Goal: Transaction & Acquisition: Purchase product/service

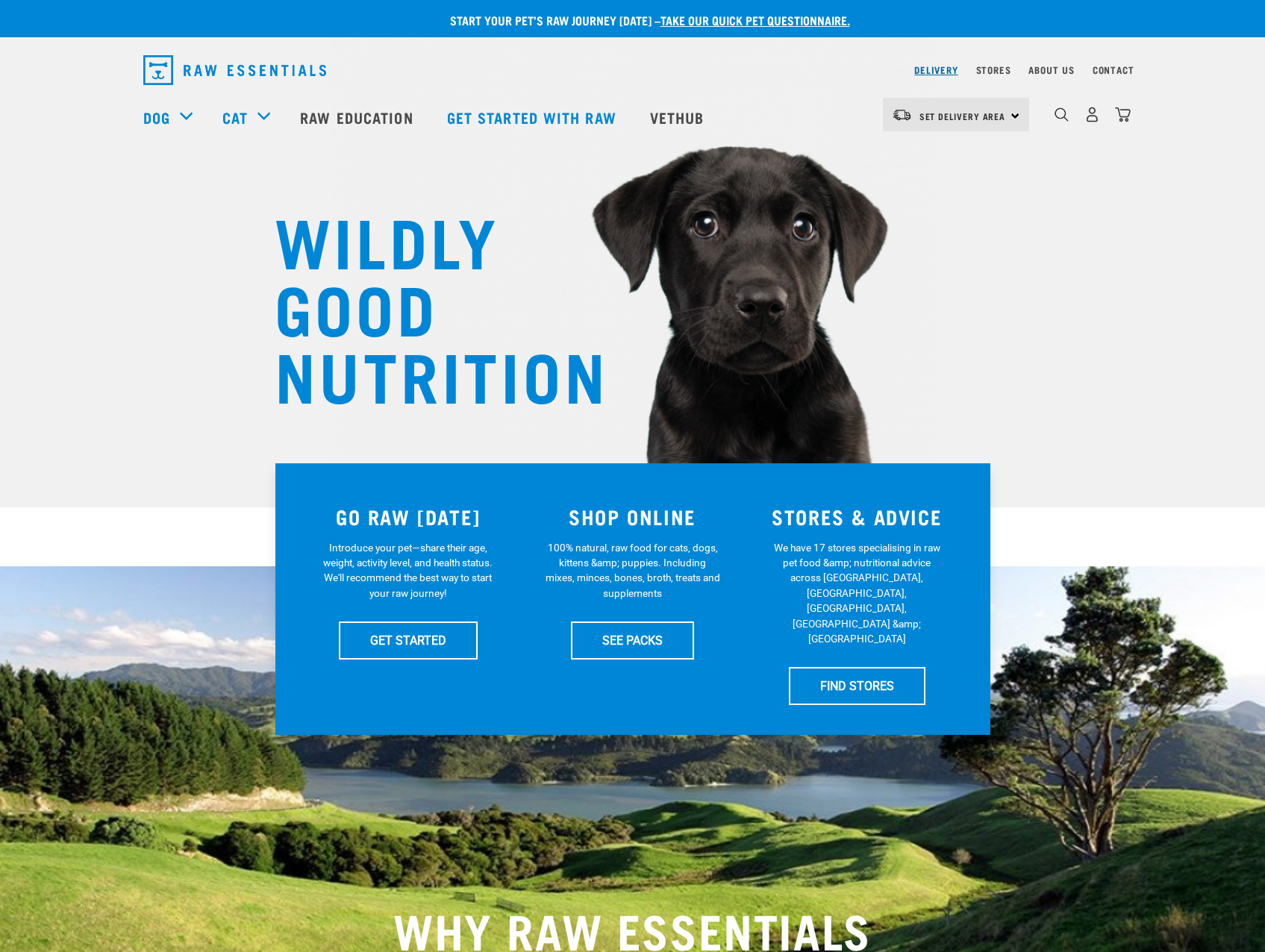
click at [957, 67] on link "Delivery" at bounding box center [936, 70] width 43 height 5
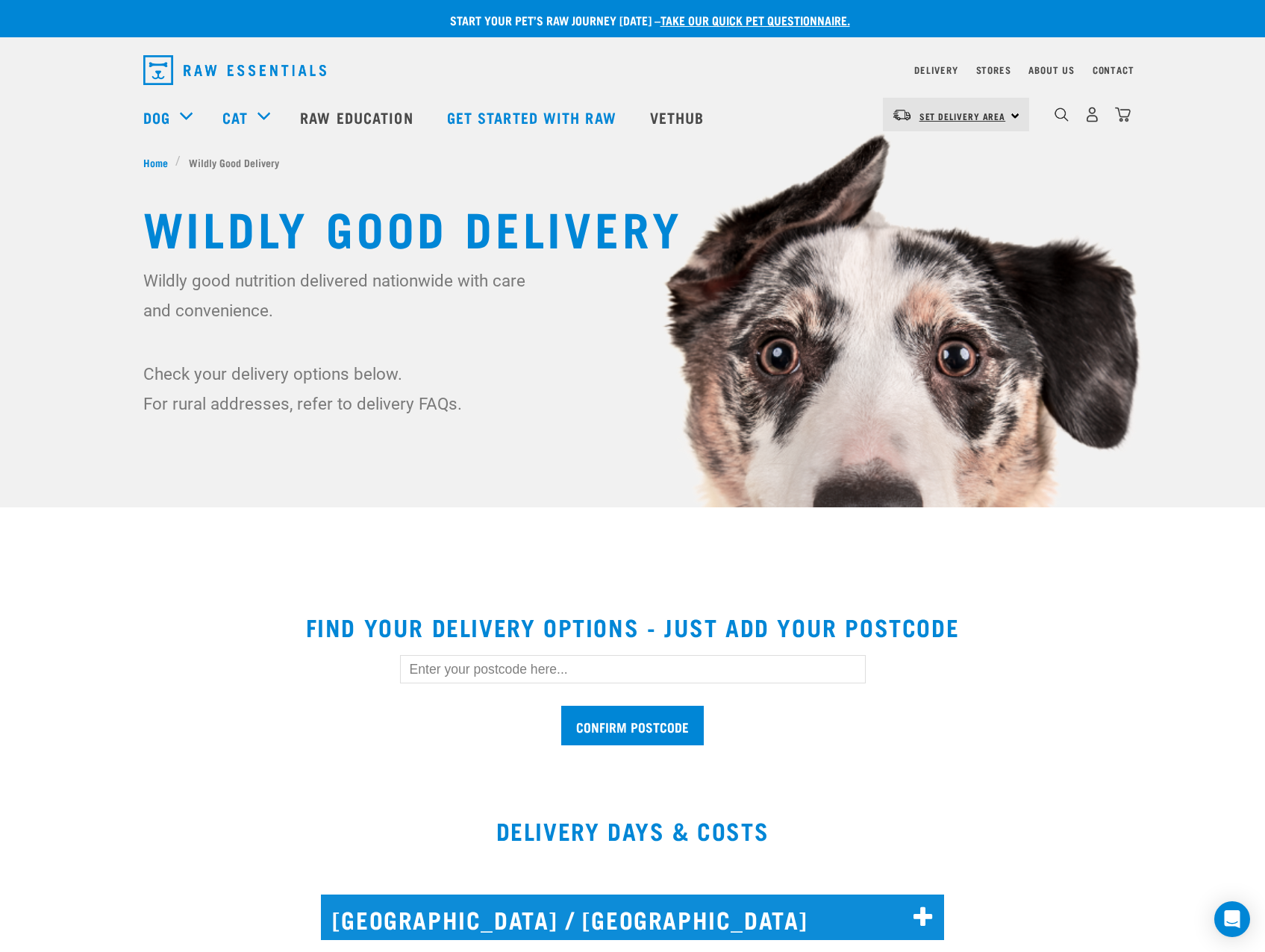
click at [969, 114] on span "Set Delivery Area" at bounding box center [962, 116] width 86 height 5
click at [948, 152] on link "[GEOGRAPHIC_DATA]" at bounding box center [954, 157] width 143 height 33
click at [455, 669] on input "text" at bounding box center [633, 669] width 466 height 28
type input "1024"
click at [561, 706] on input "Confirm postcode" at bounding box center [632, 726] width 143 height 40
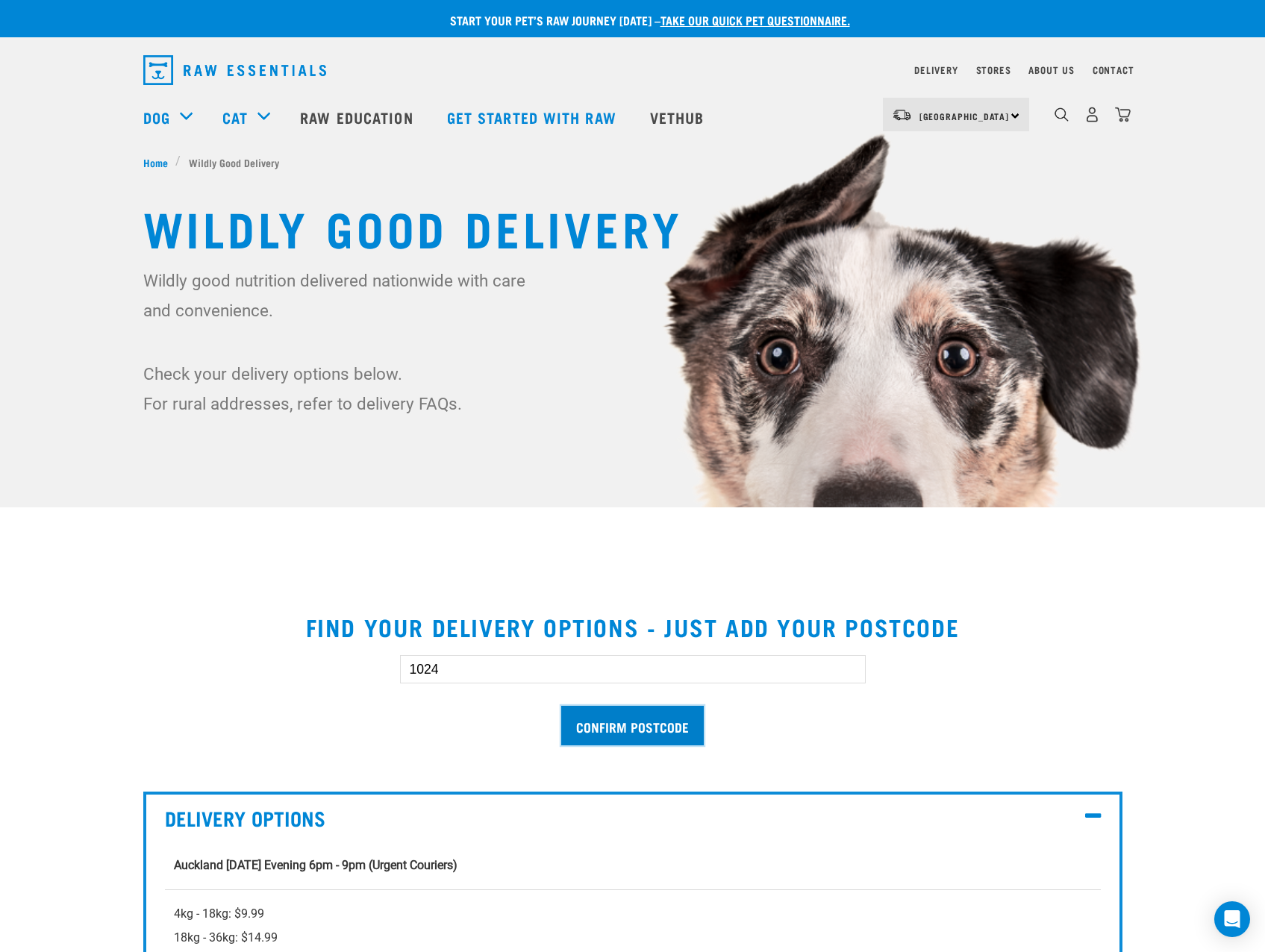
click at [618, 729] on input "Confirm postcode" at bounding box center [632, 726] width 143 height 40
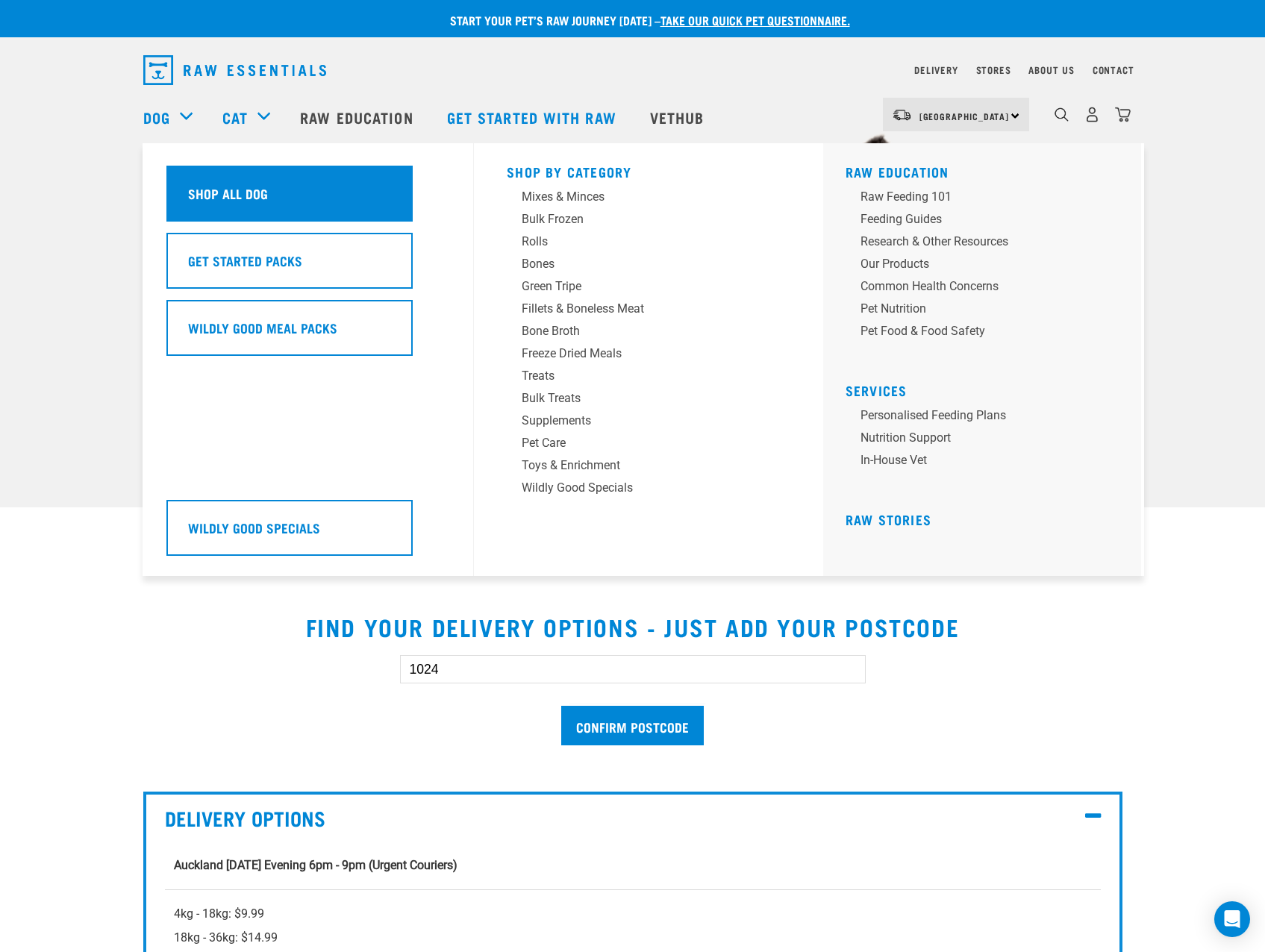
click at [241, 202] on h5 "Shop All Dog" at bounding box center [228, 192] width 80 height 19
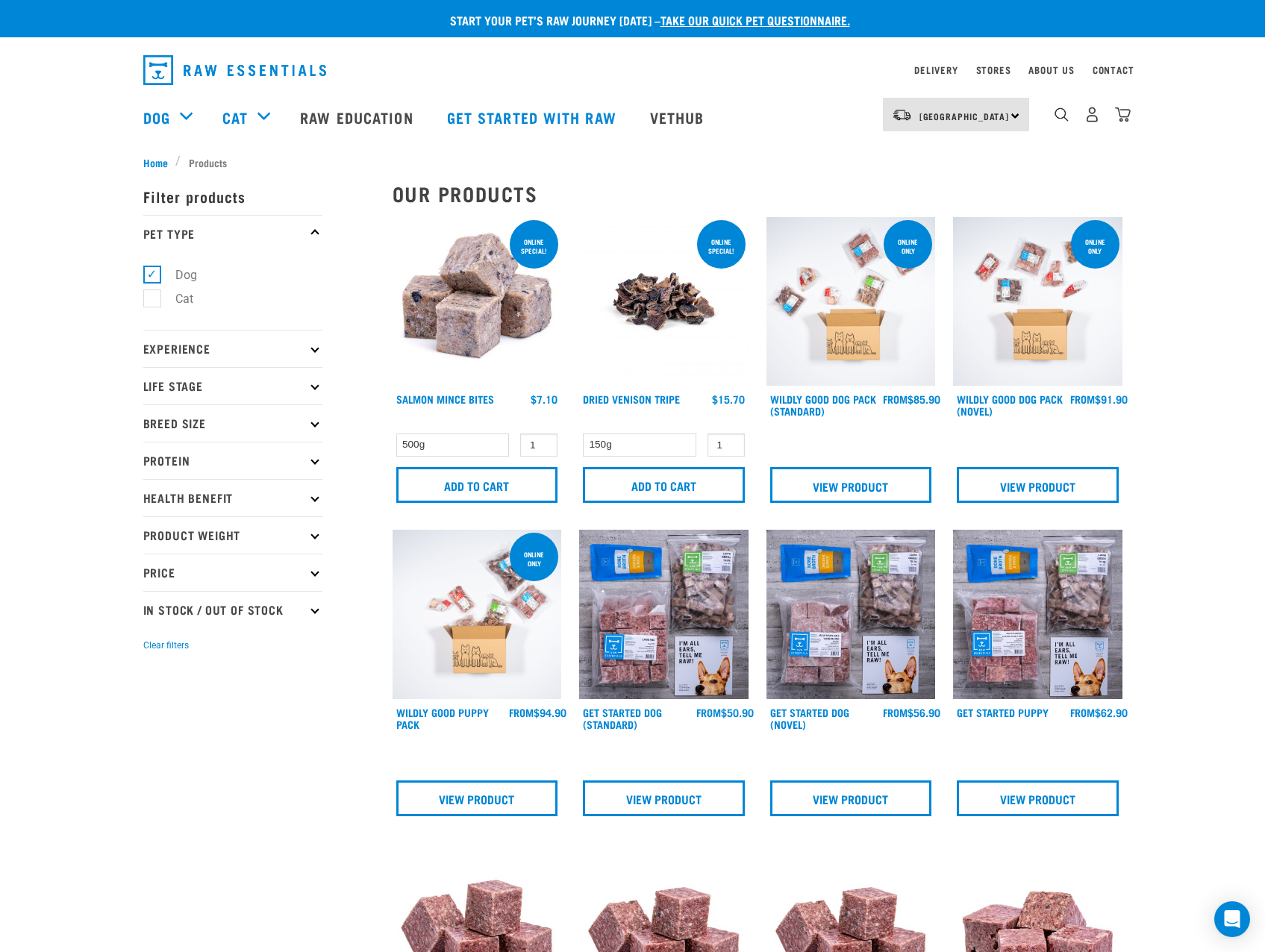
click at [1092, 122] on img "dropdown navigation" at bounding box center [1092, 114] width 16 height 16
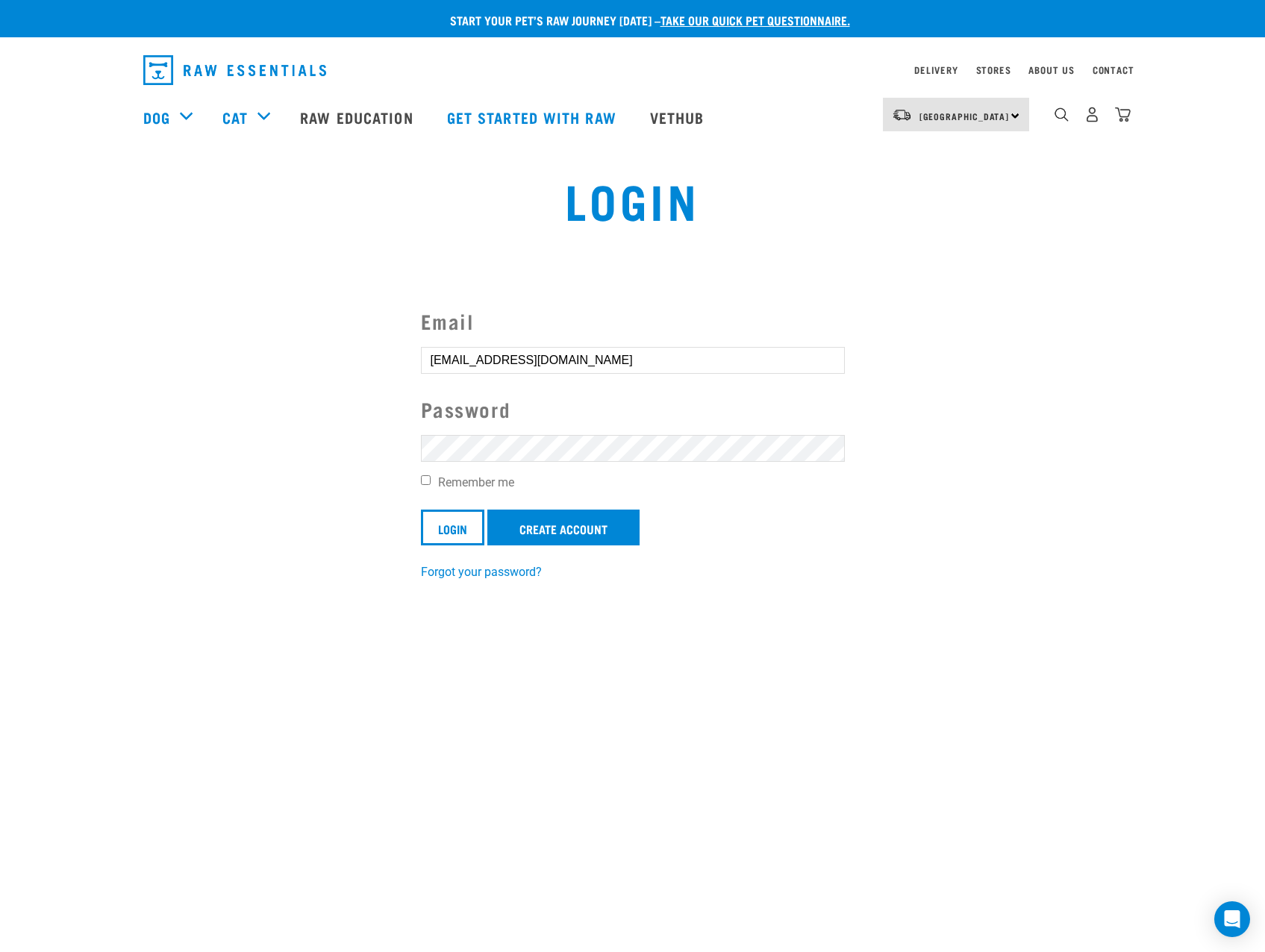
click at [421, 510] on input "Login" at bounding box center [453, 527] width 64 height 36
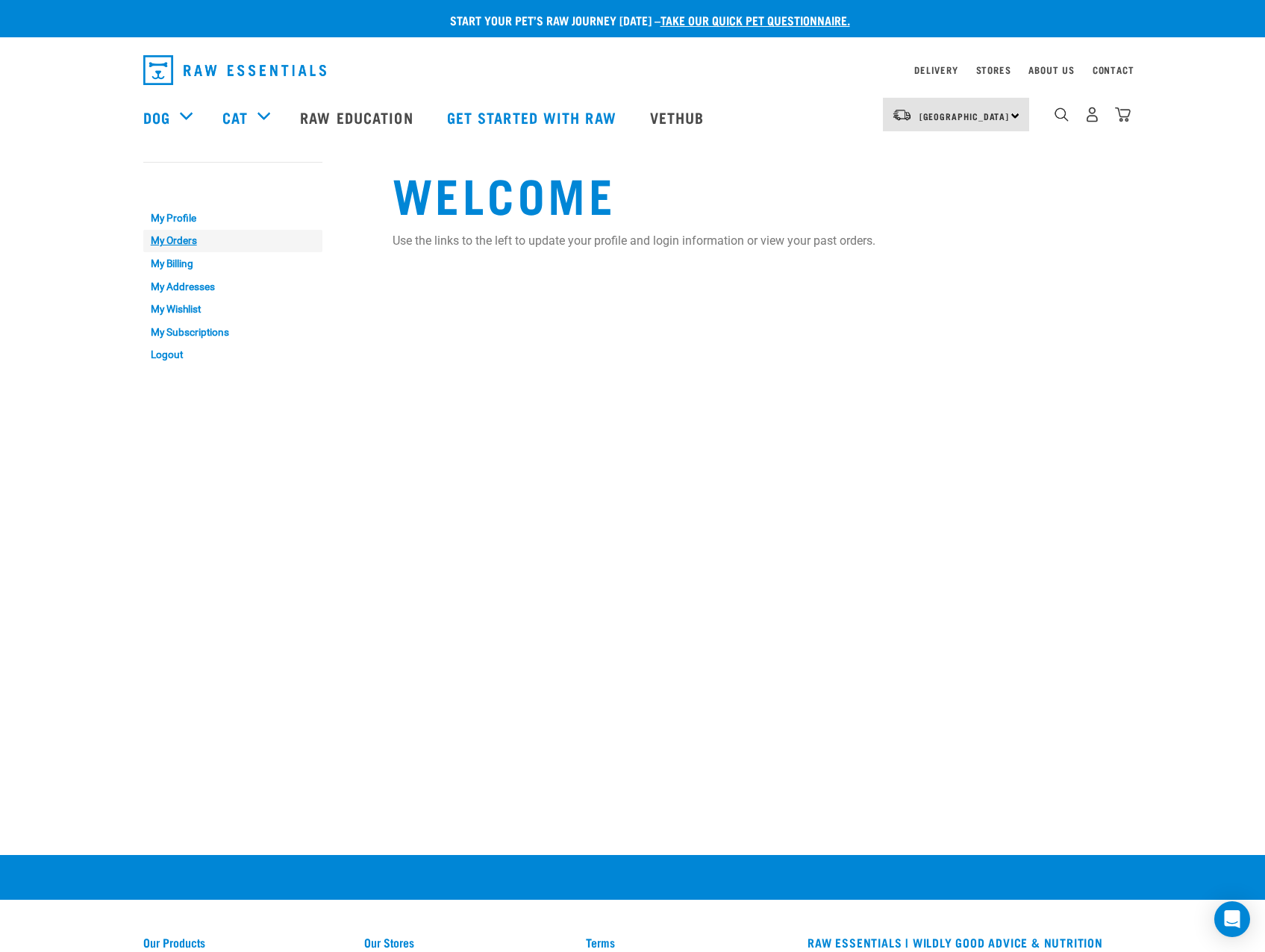
click at [191, 247] on link "My Orders" at bounding box center [233, 241] width 179 height 23
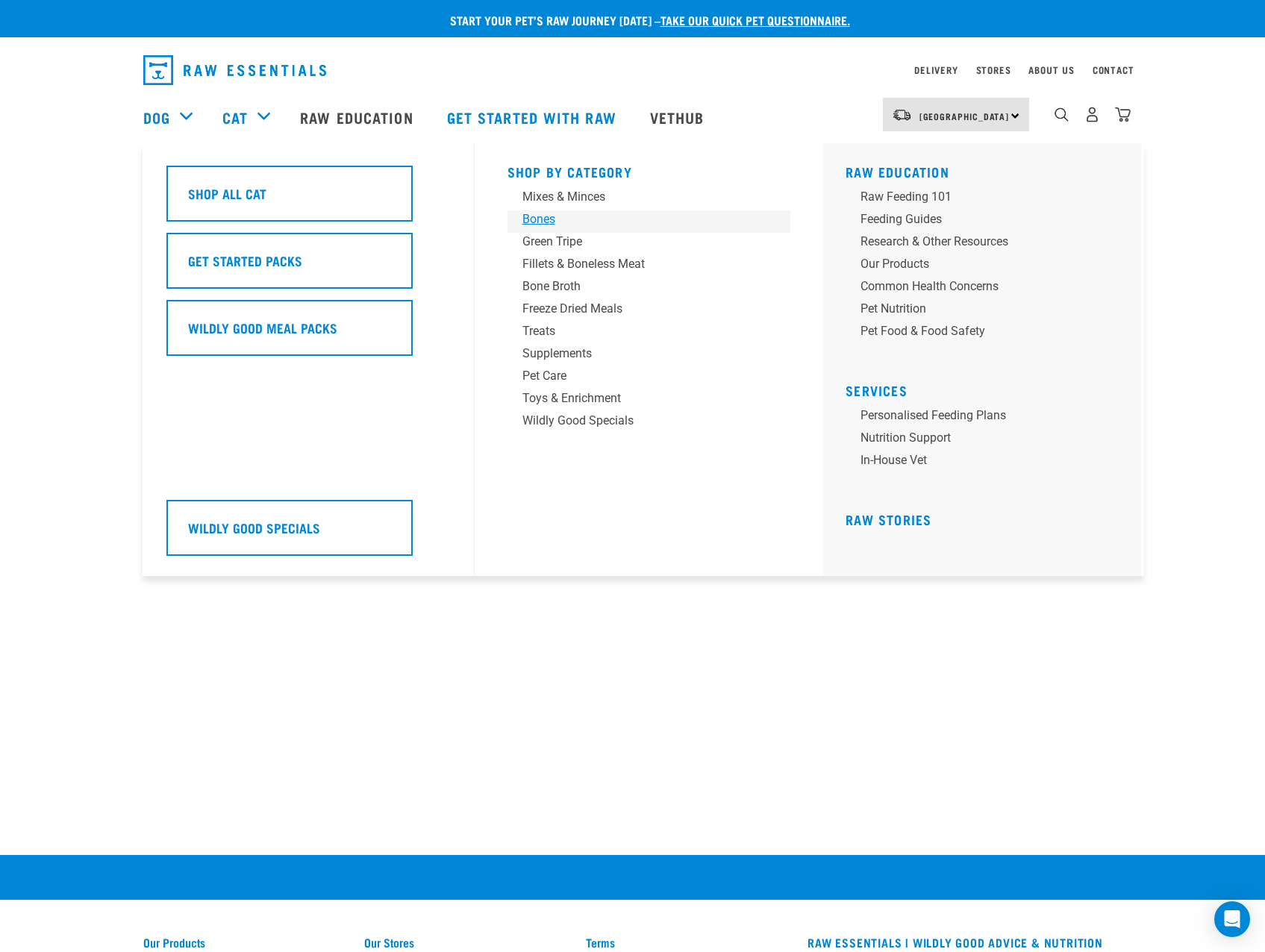
click at [545, 219] on div "Bones" at bounding box center [638, 220] width 233 height 18
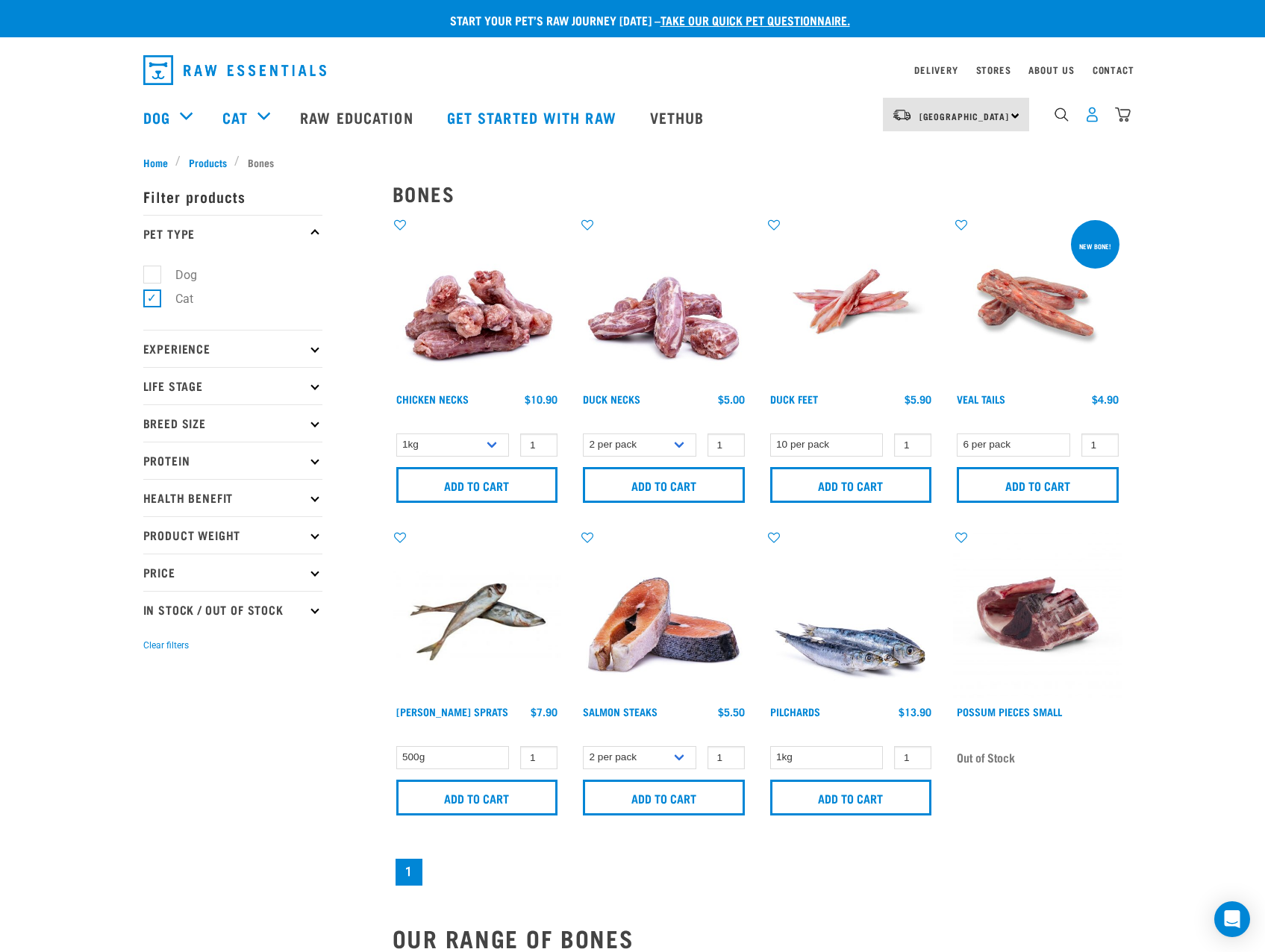
click at [1091, 121] on img "dropdown navigation" at bounding box center [1092, 114] width 16 height 16
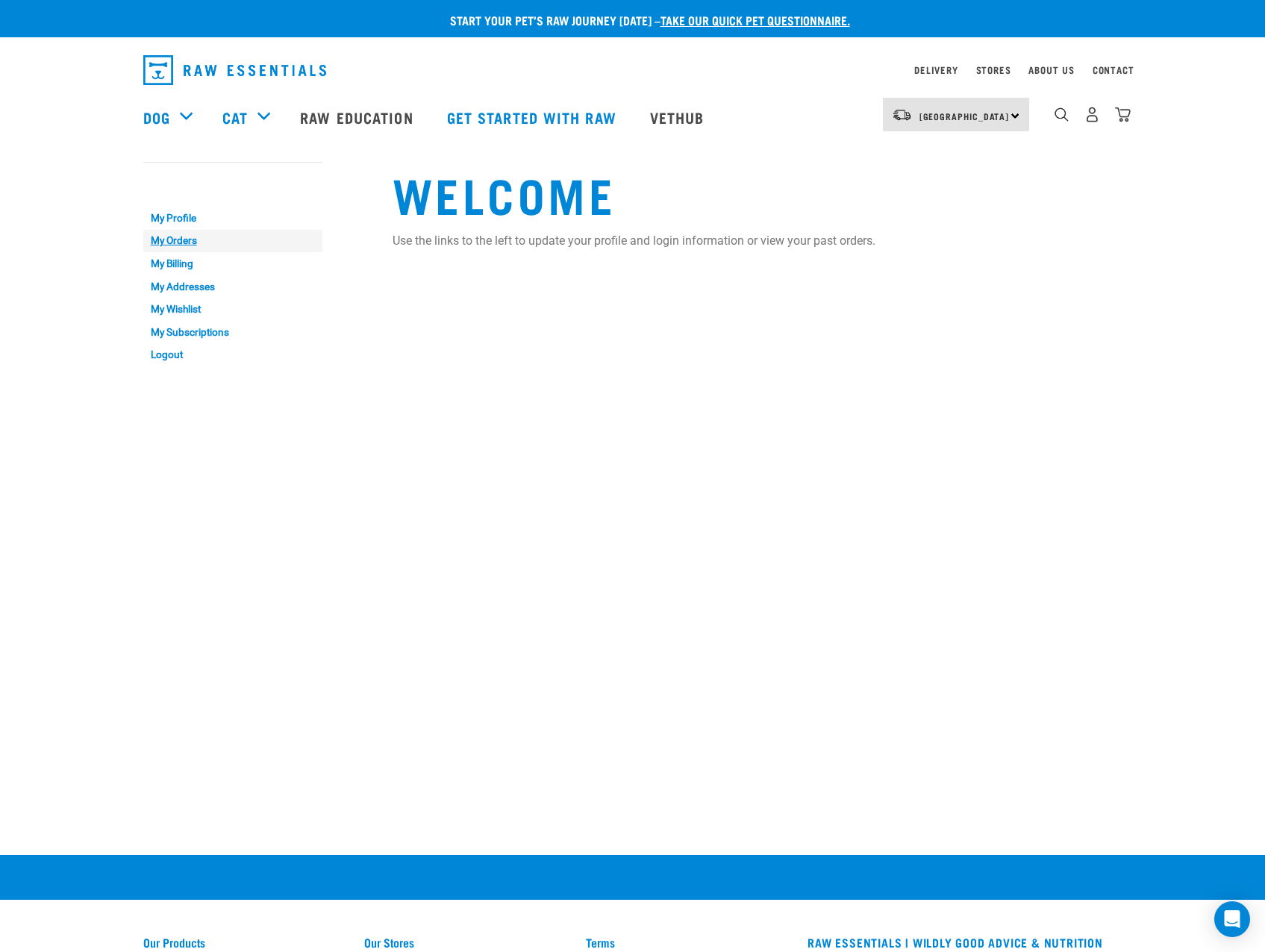
click at [192, 244] on link "My Orders" at bounding box center [233, 241] width 179 height 23
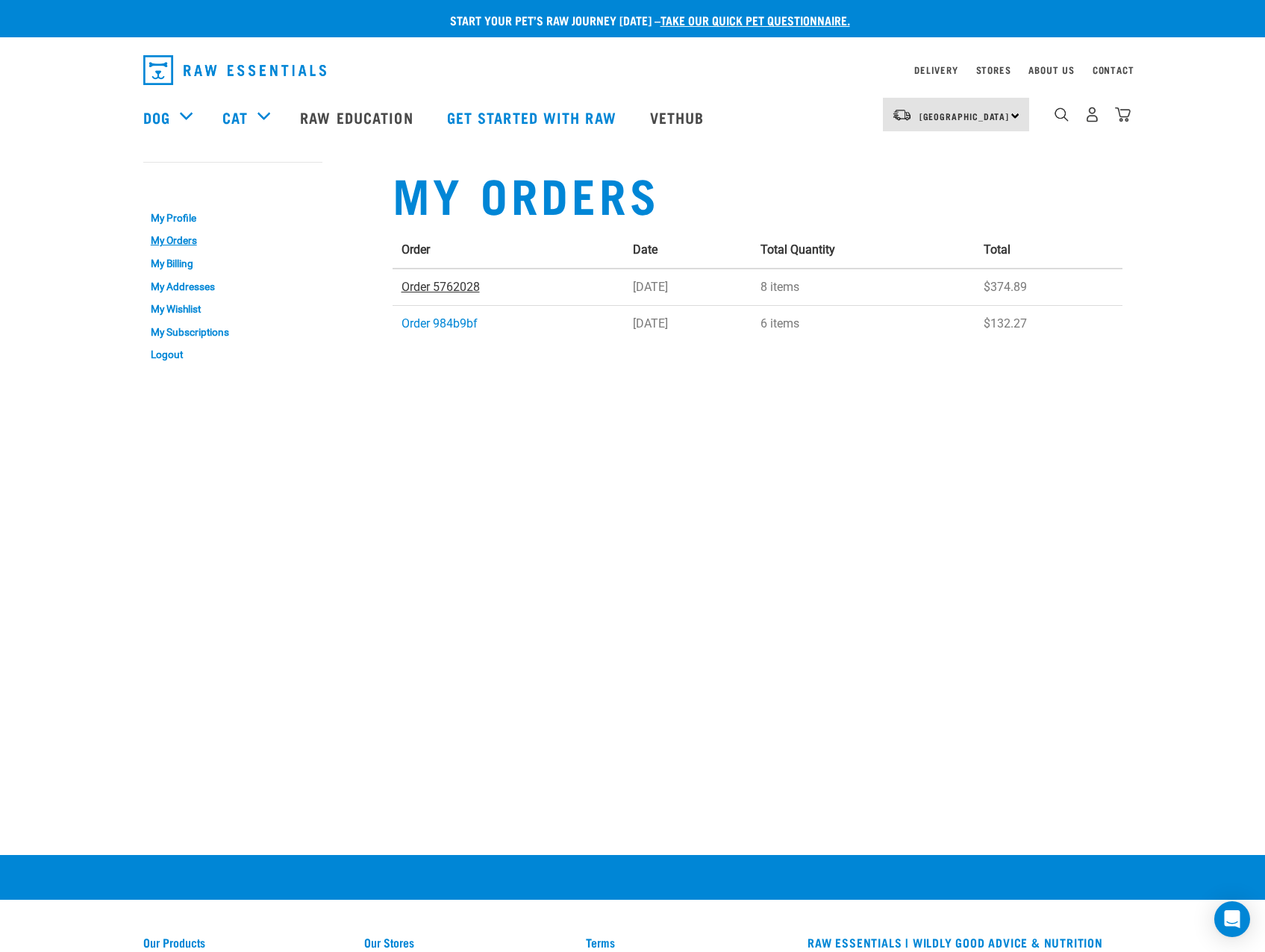
click at [448, 285] on link "Order 5762028" at bounding box center [440, 287] width 79 height 14
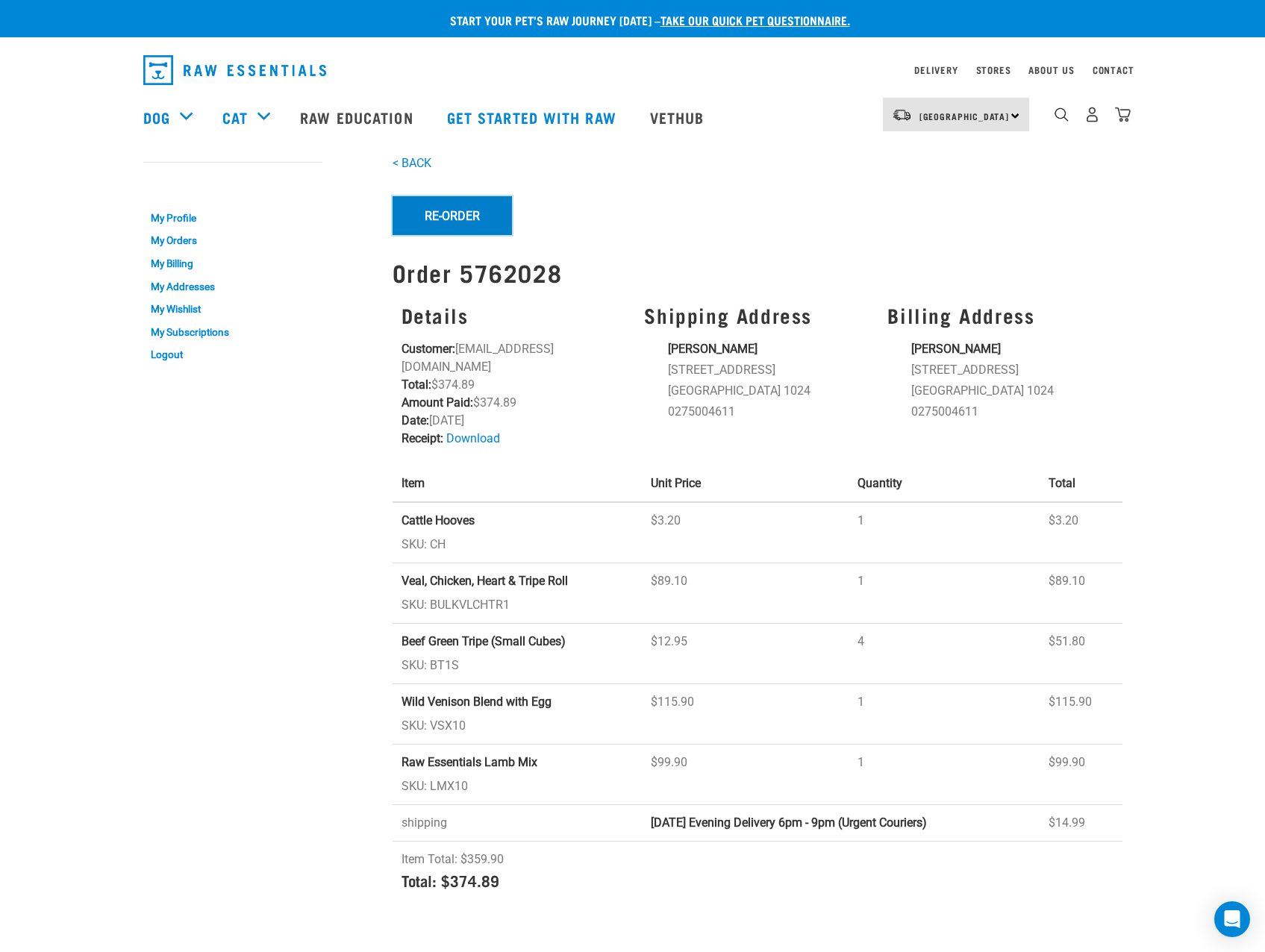
click at [458, 224] on button "Re-Order" at bounding box center [453, 215] width 119 height 39
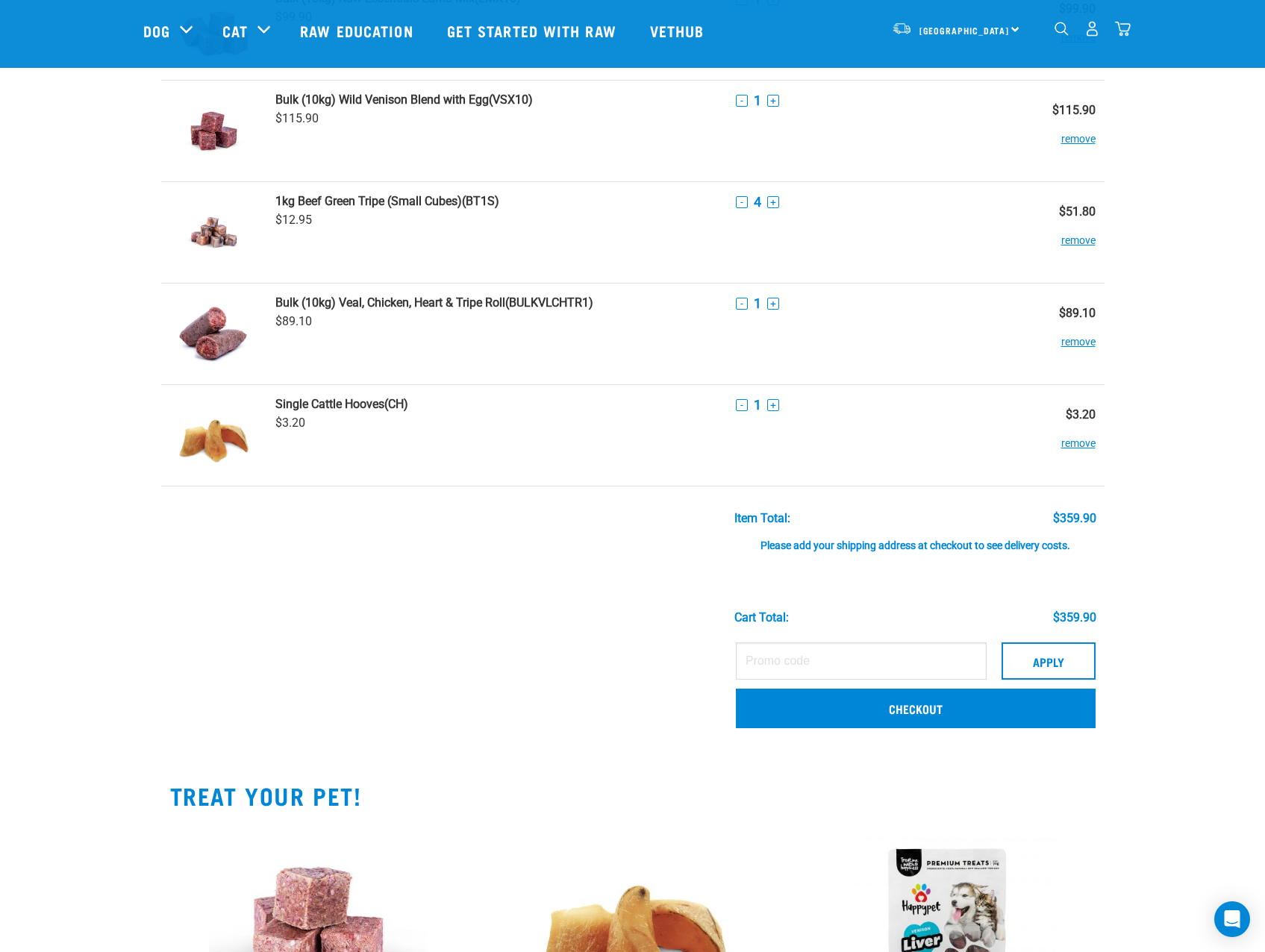
scroll to position [149, 0]
click at [774, 408] on button "+" at bounding box center [773, 404] width 12 height 12
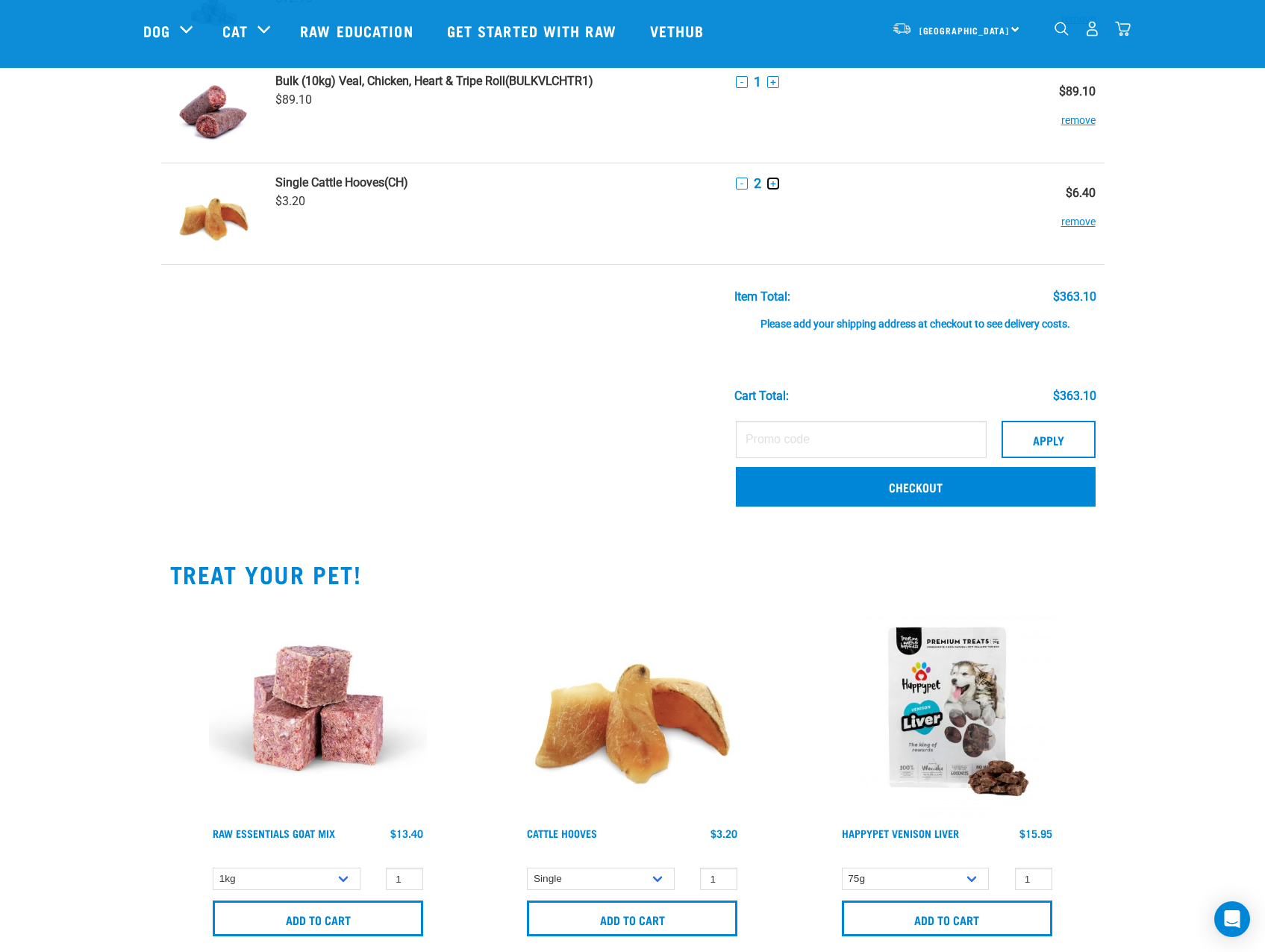
scroll to position [373, 0]
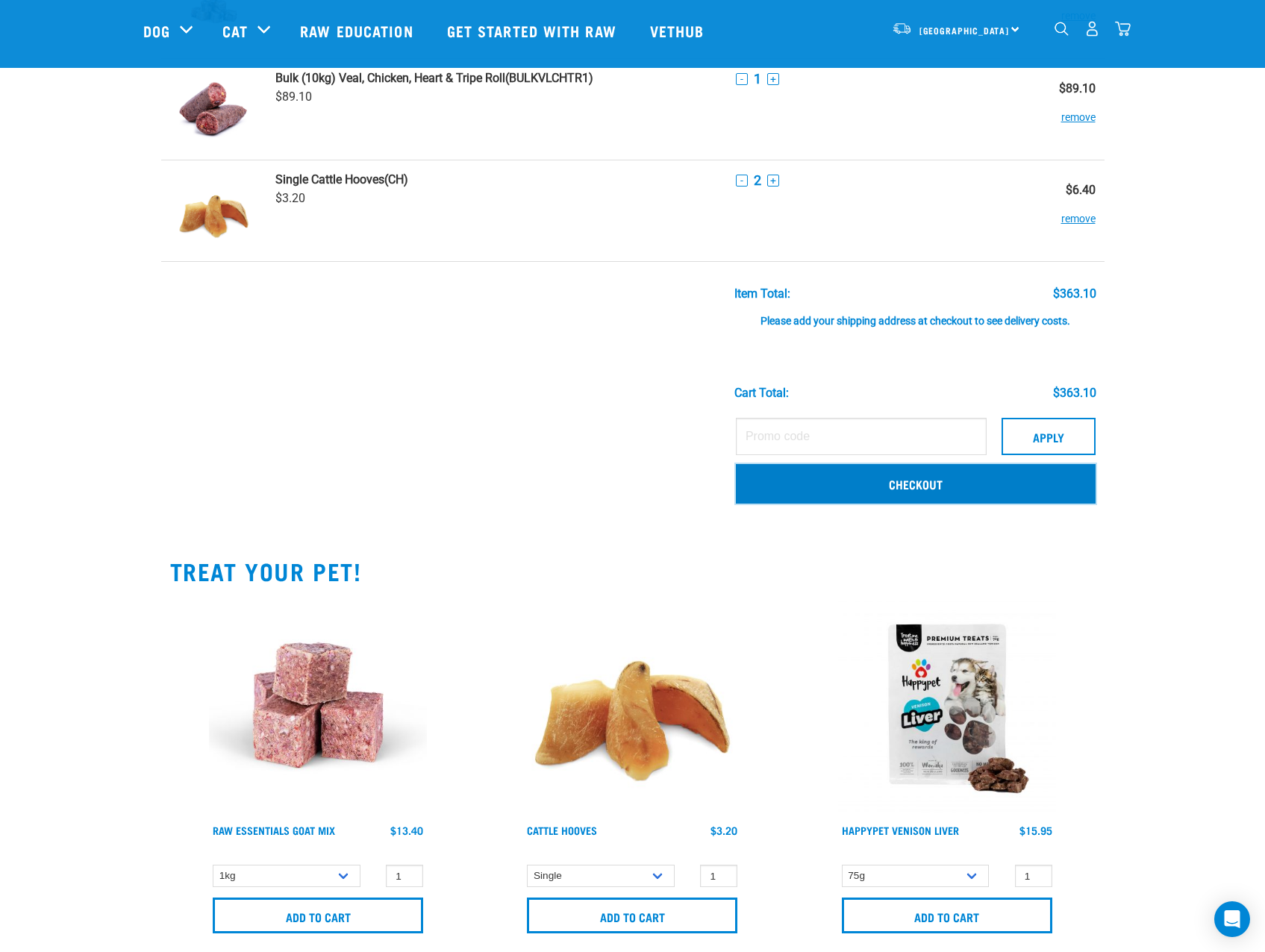
click at [908, 488] on link "Checkout" at bounding box center [916, 483] width 360 height 39
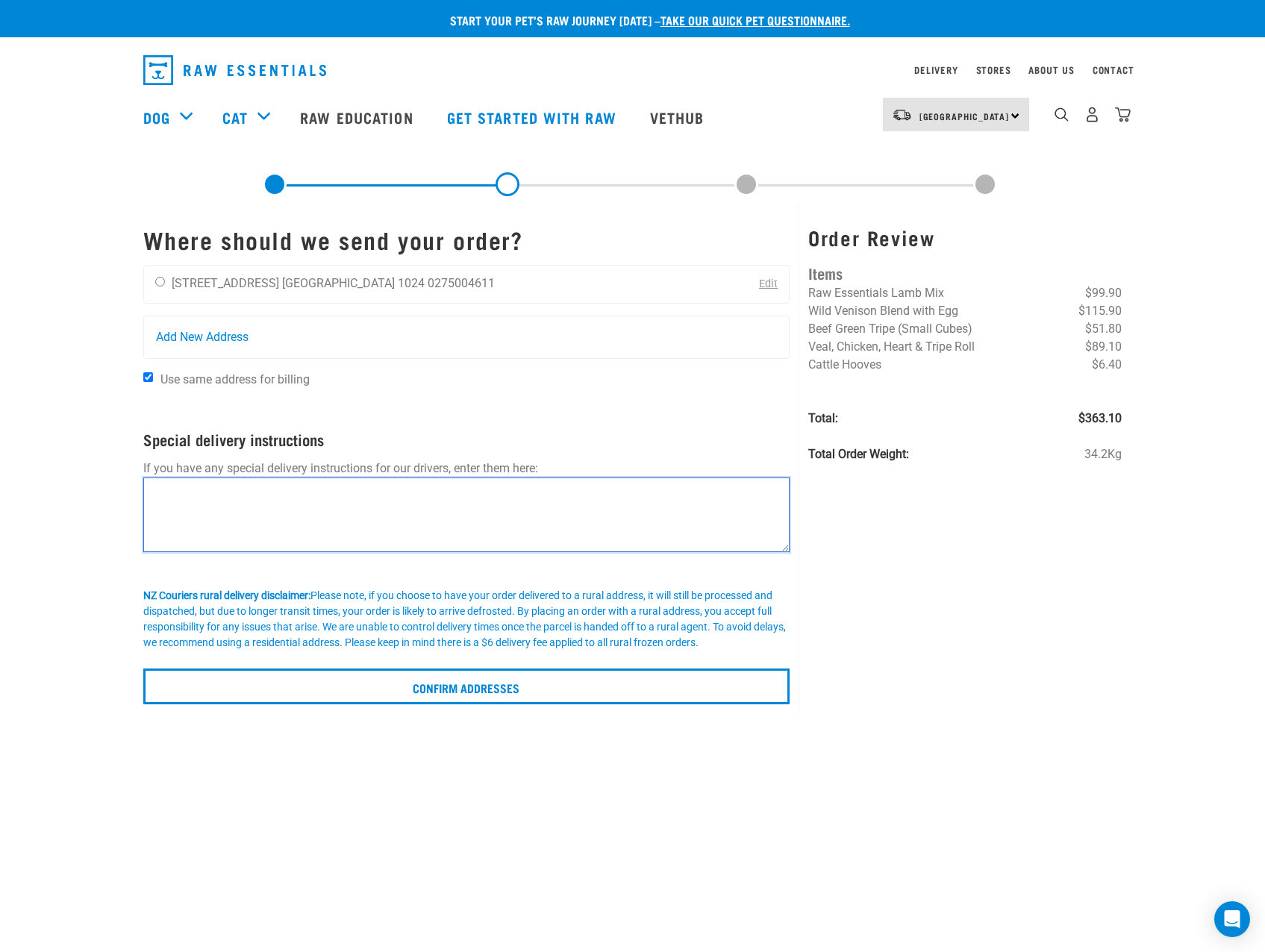
click at [213, 495] on textarea at bounding box center [467, 515] width 647 height 75
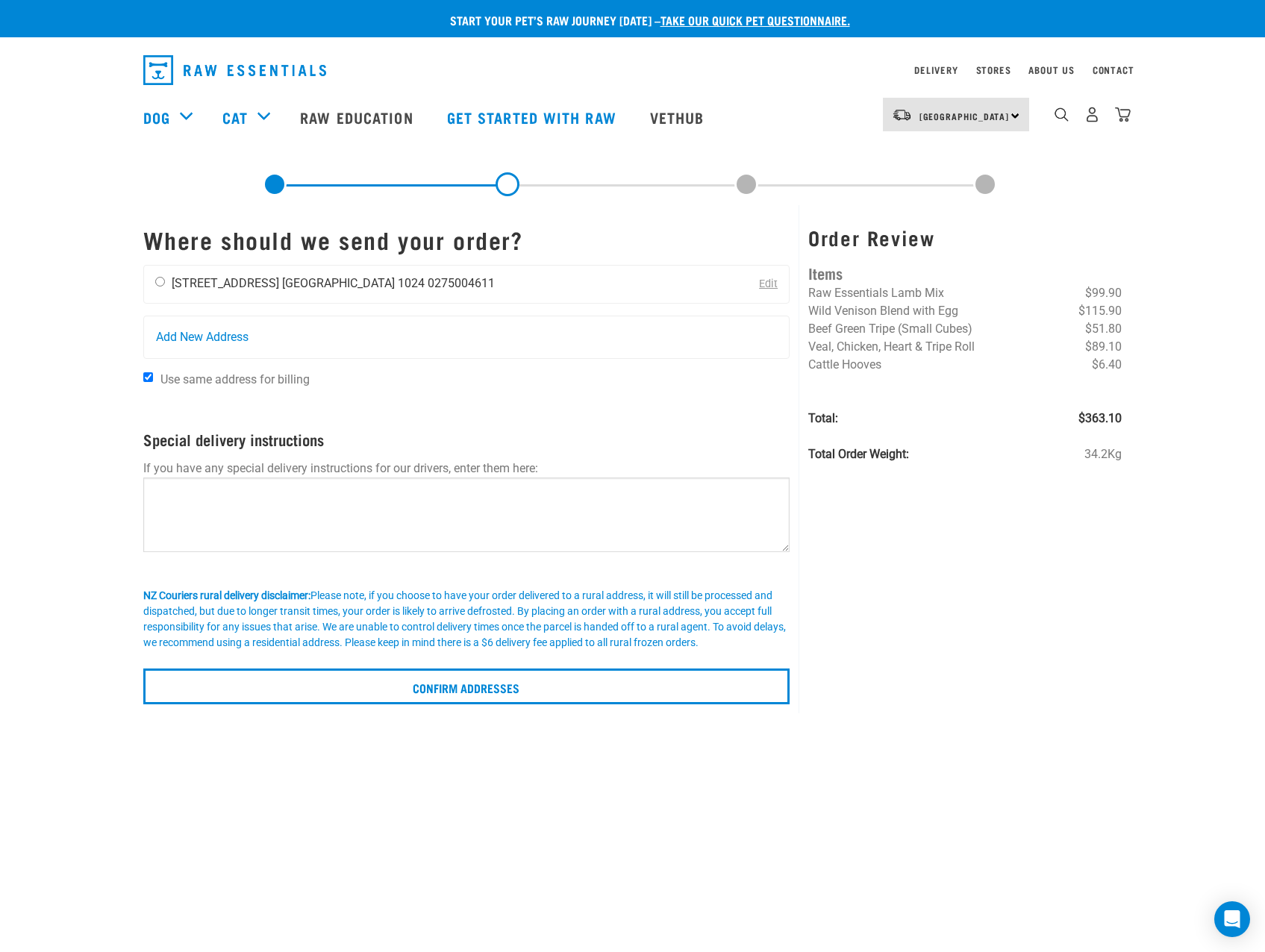
click at [162, 290] on div "[PERSON_NAME] [STREET_ADDRESS] [GEOGRAPHIC_DATA] 1024 0275004611" at bounding box center [325, 283] width 362 height 37
drag, startPoint x: 162, startPoint y: 279, endPoint x: 157, endPoint y: 302, distance: 23.5
click at [162, 280] on input "radio" at bounding box center [160, 282] width 10 height 10
radio input "true"
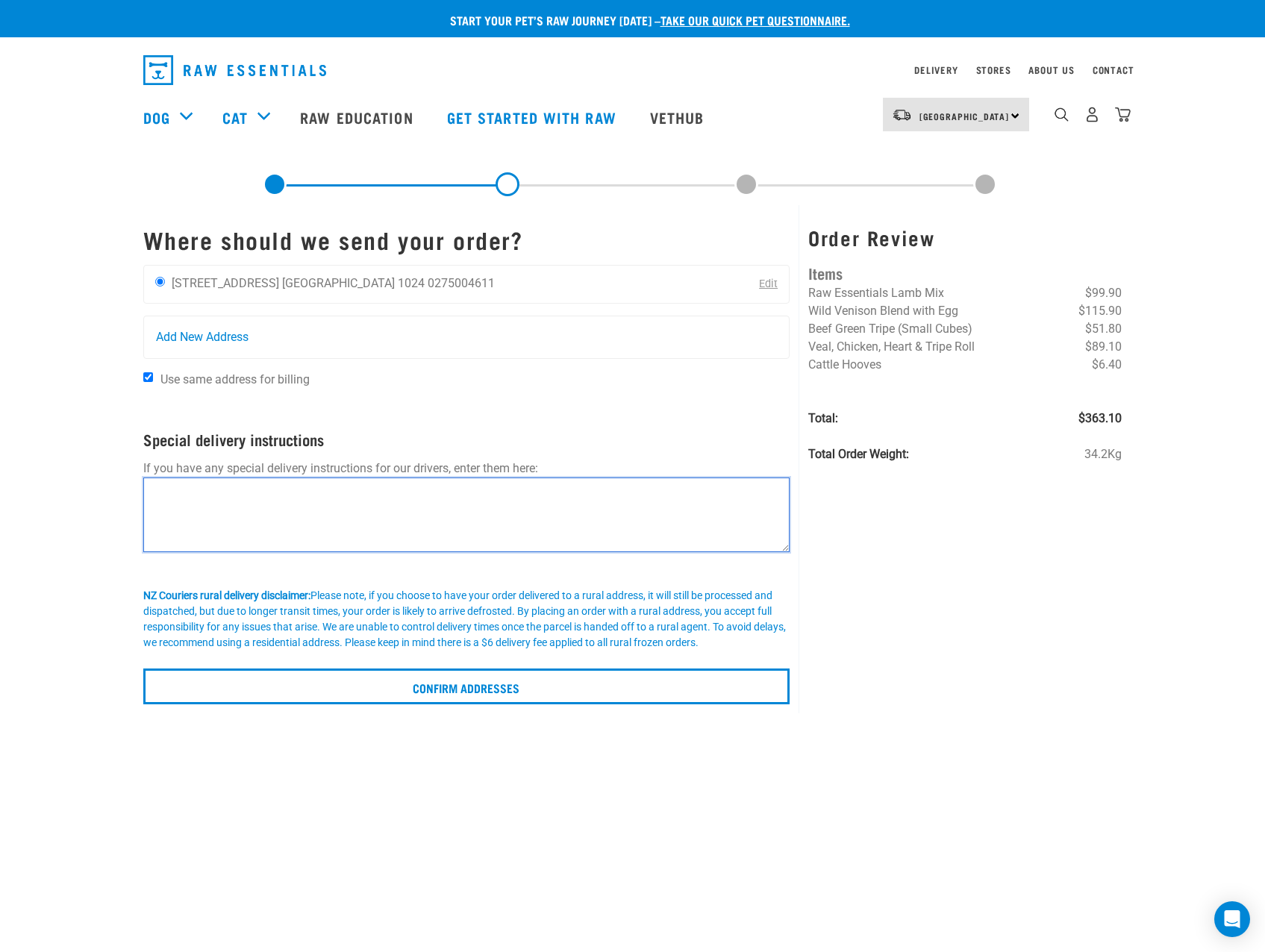
click at [208, 500] on textarea at bounding box center [467, 515] width 647 height 75
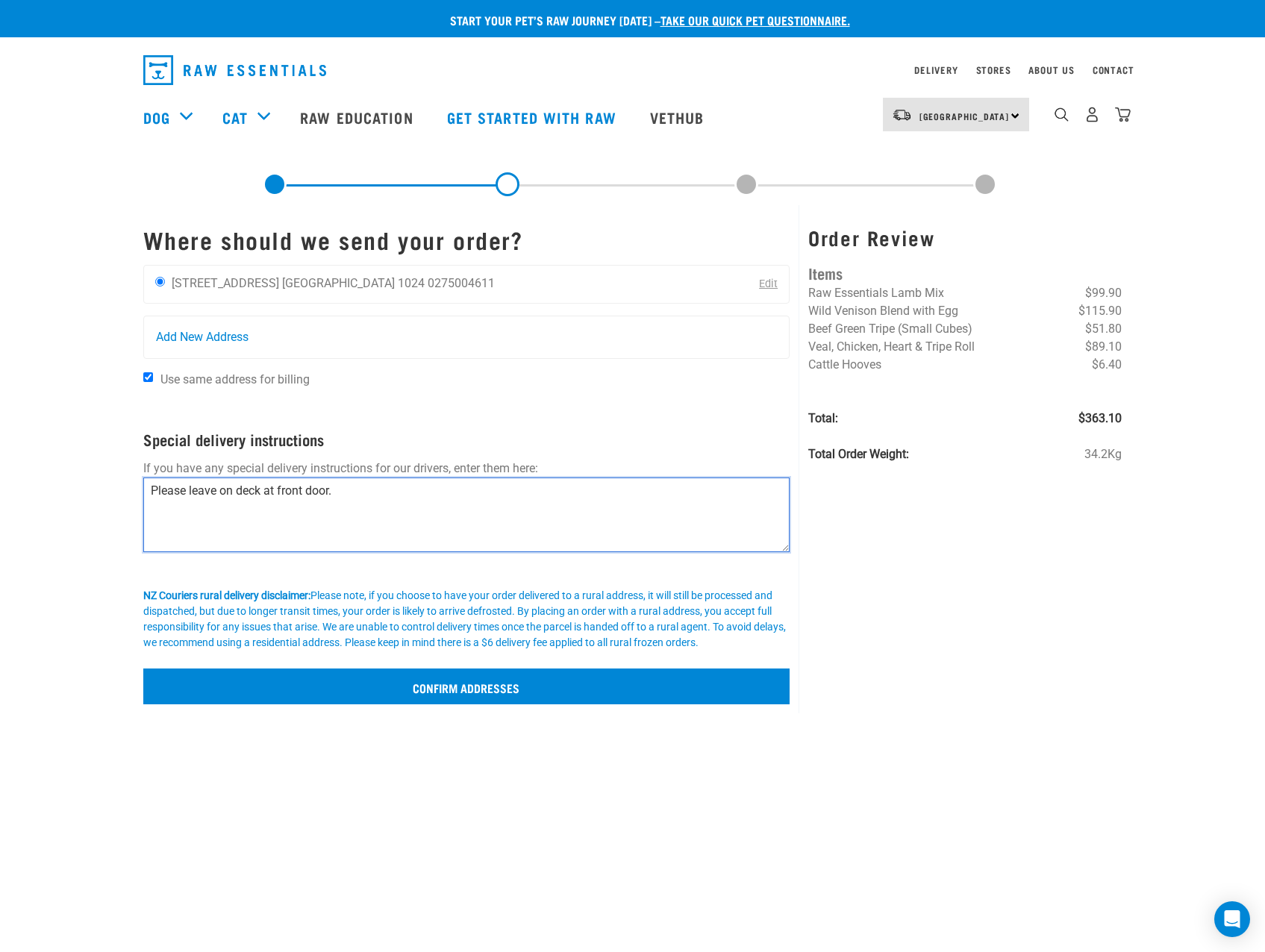
type textarea "Please leave on deck at front door."
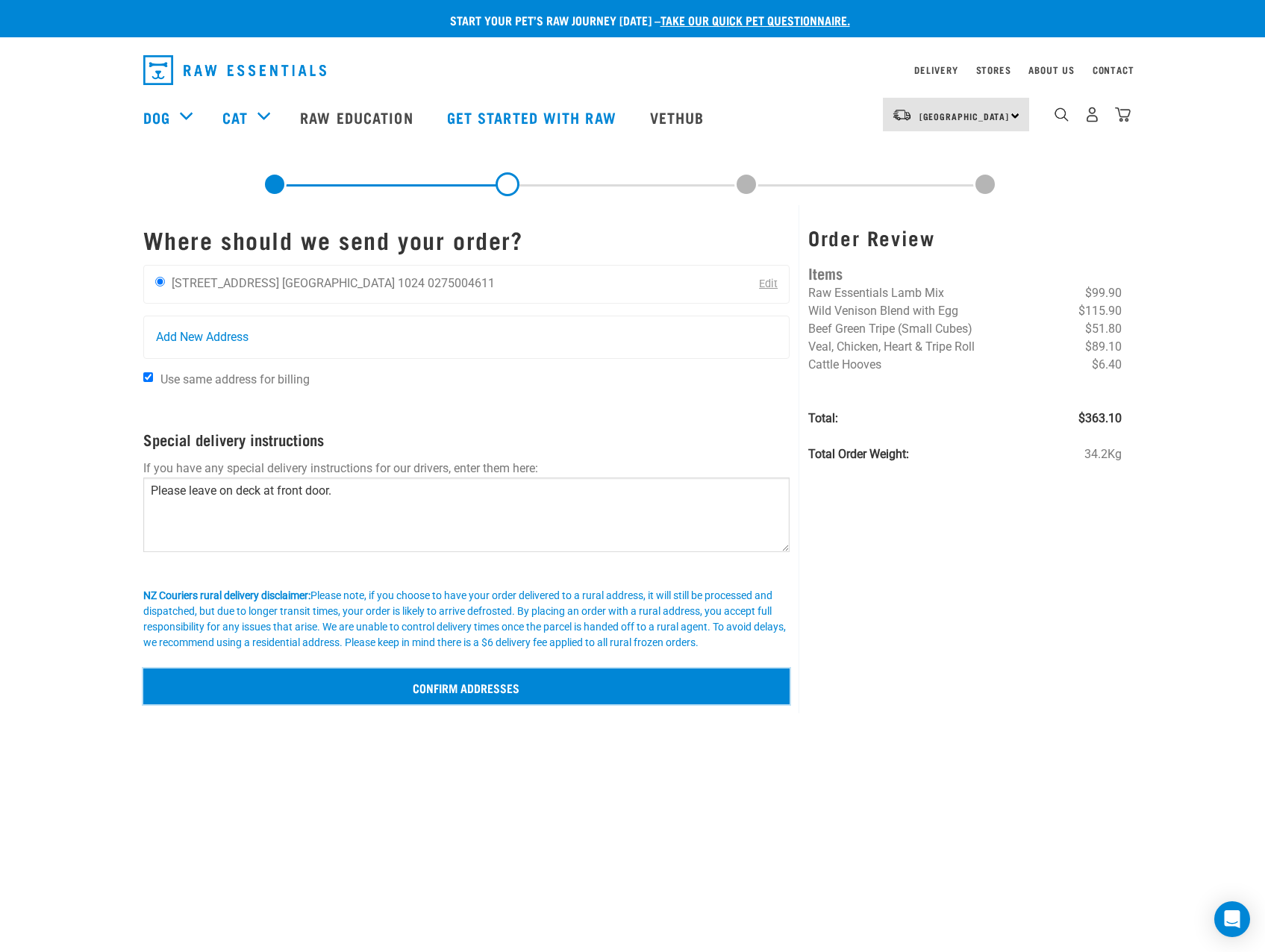
click at [443, 679] on input "Confirm addresses" at bounding box center [467, 686] width 647 height 36
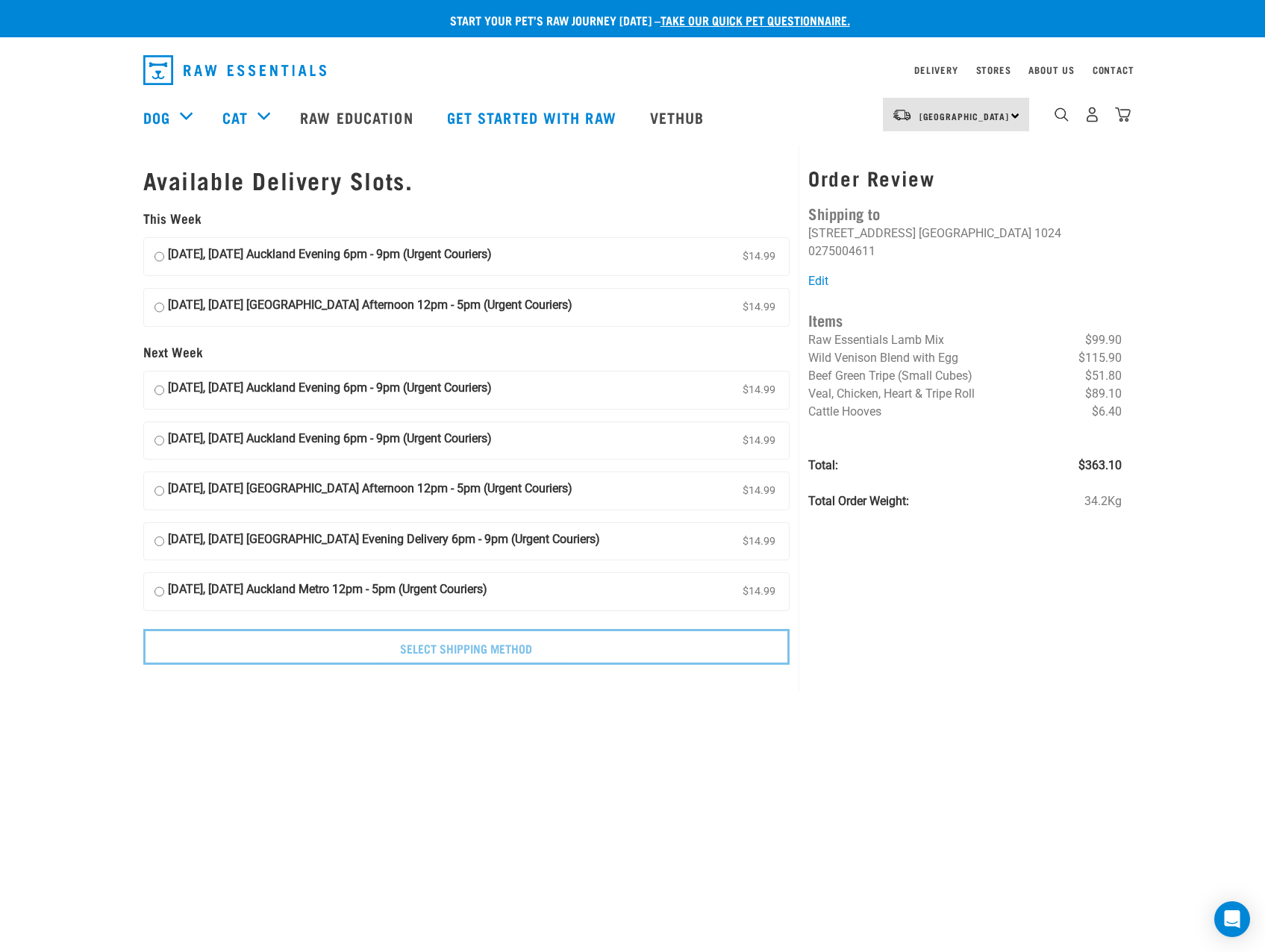
click at [165, 260] on label "15 August, Friday Auckland Evening 6pm - 9pm (Urgent Couriers) $14.99" at bounding box center [467, 256] width 646 height 37
click at [164, 260] on input "15 August, Friday Auckland Evening 6pm - 9pm (Urgent Couriers) $14.99" at bounding box center [159, 256] width 10 height 22
radio input "true"
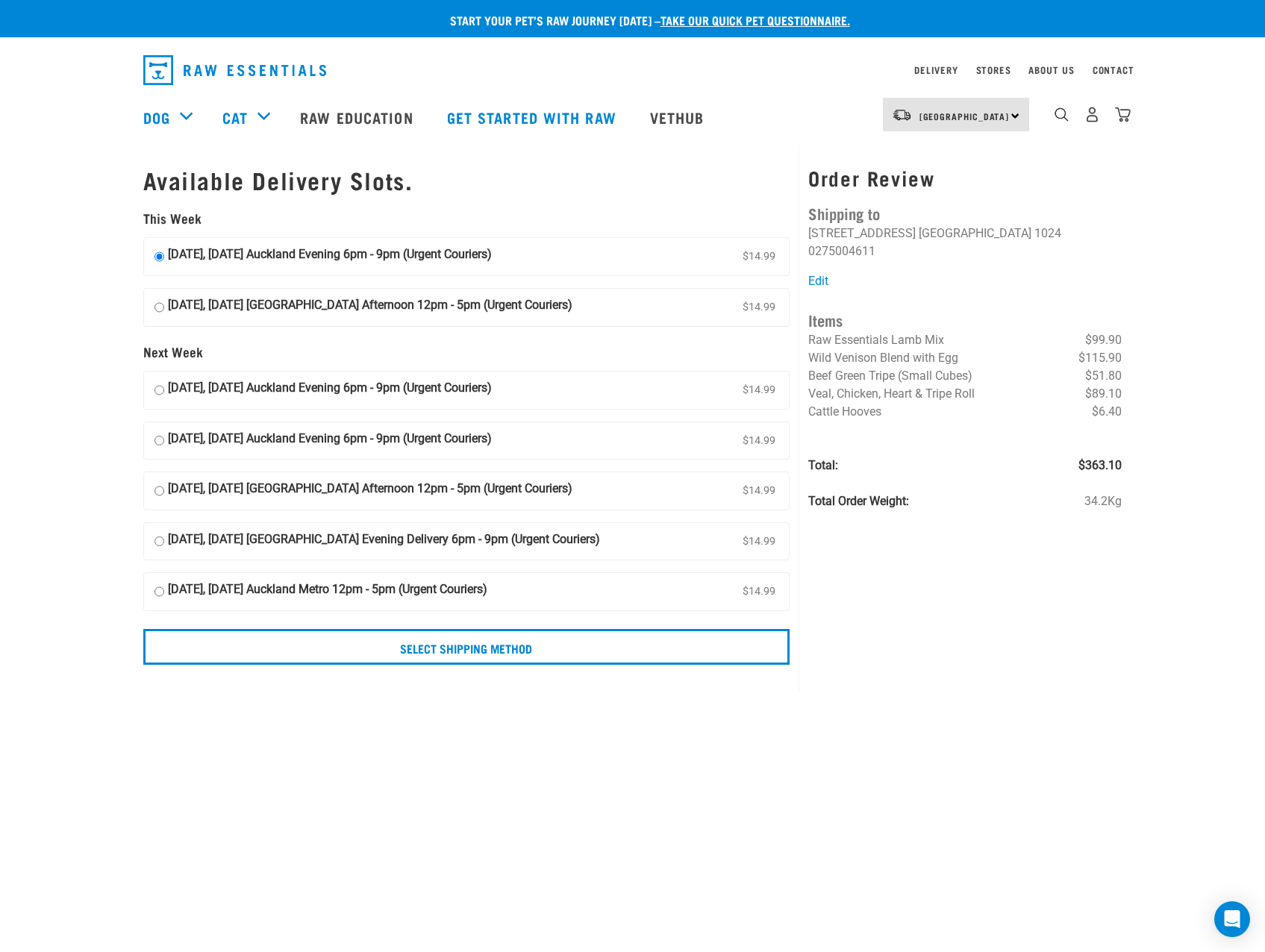
click at [162, 252] on input "15 August, Friday Auckland Evening 6pm - 9pm (Urgent Couriers) $14.99" at bounding box center [159, 256] width 10 height 22
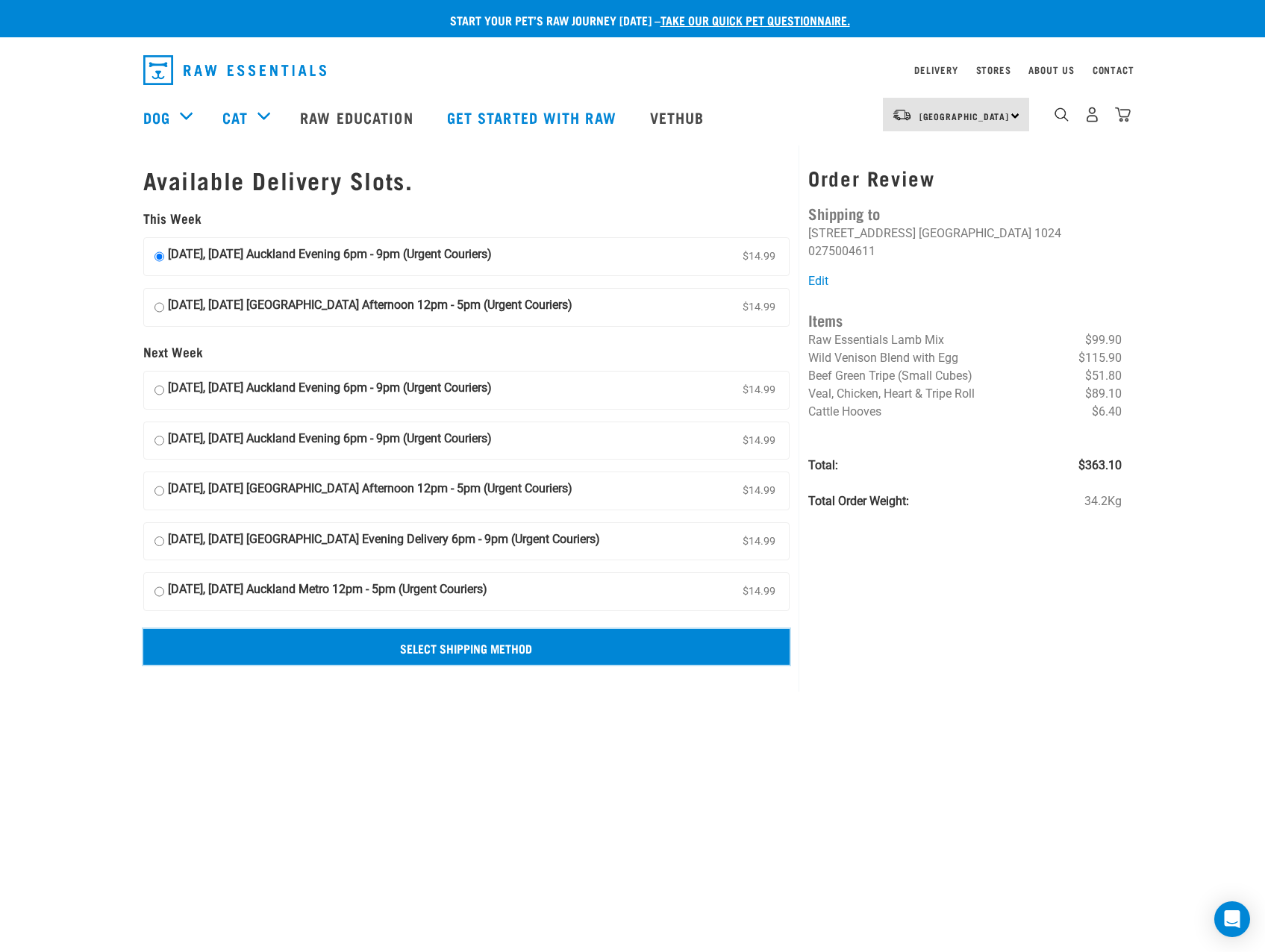
click at [417, 649] on input "Select Shipping Method" at bounding box center [467, 646] width 647 height 36
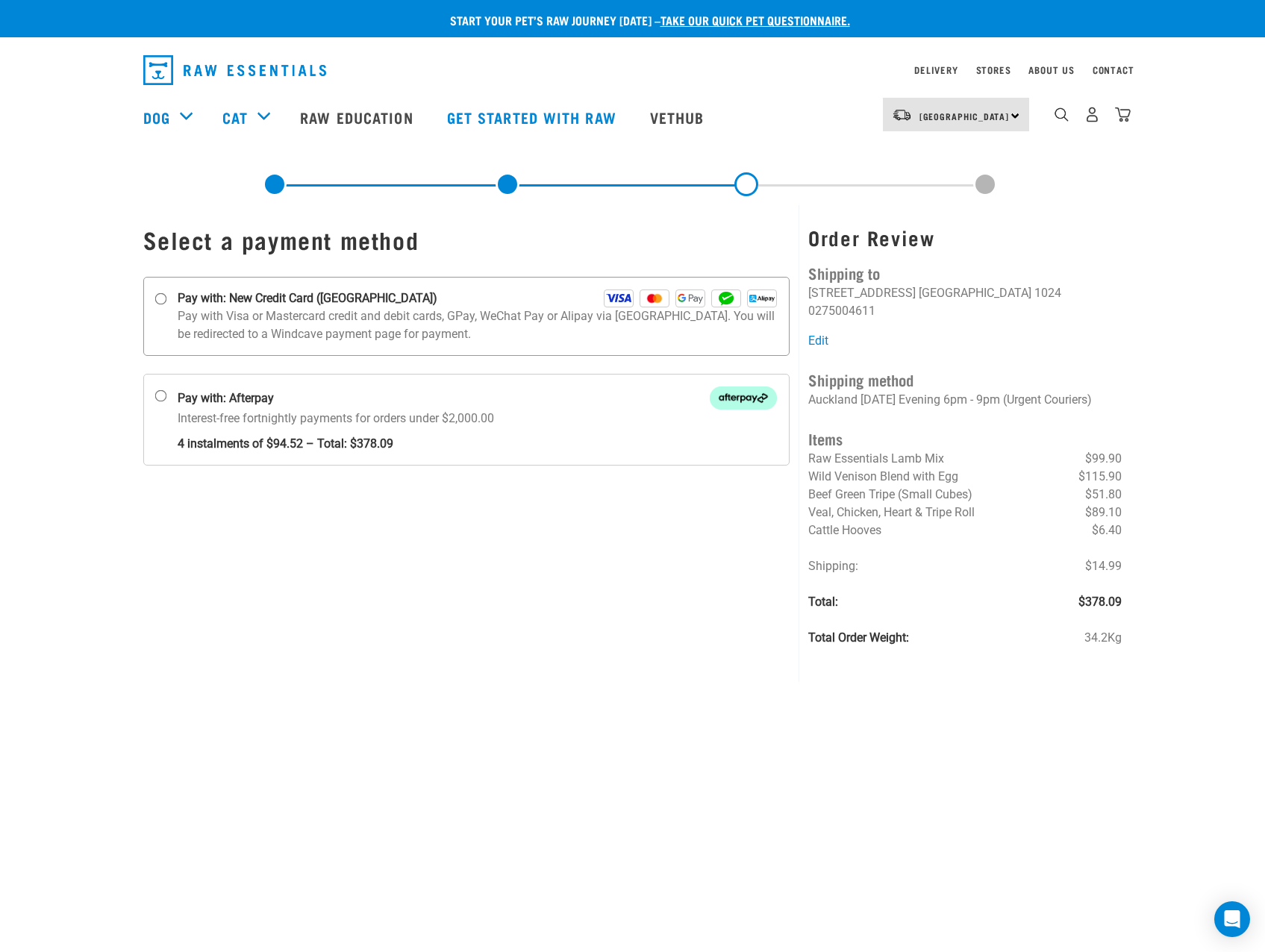
click at [196, 322] on p "Pay with Visa or Mastercard credit and debit cards, GPay, WeChat Pay or Alipay …" at bounding box center [477, 325] width 600 height 36
click at [167, 305] on input "Pay with: New Credit Card (Windcave)" at bounding box center [160, 299] width 12 height 12
radio input "true"
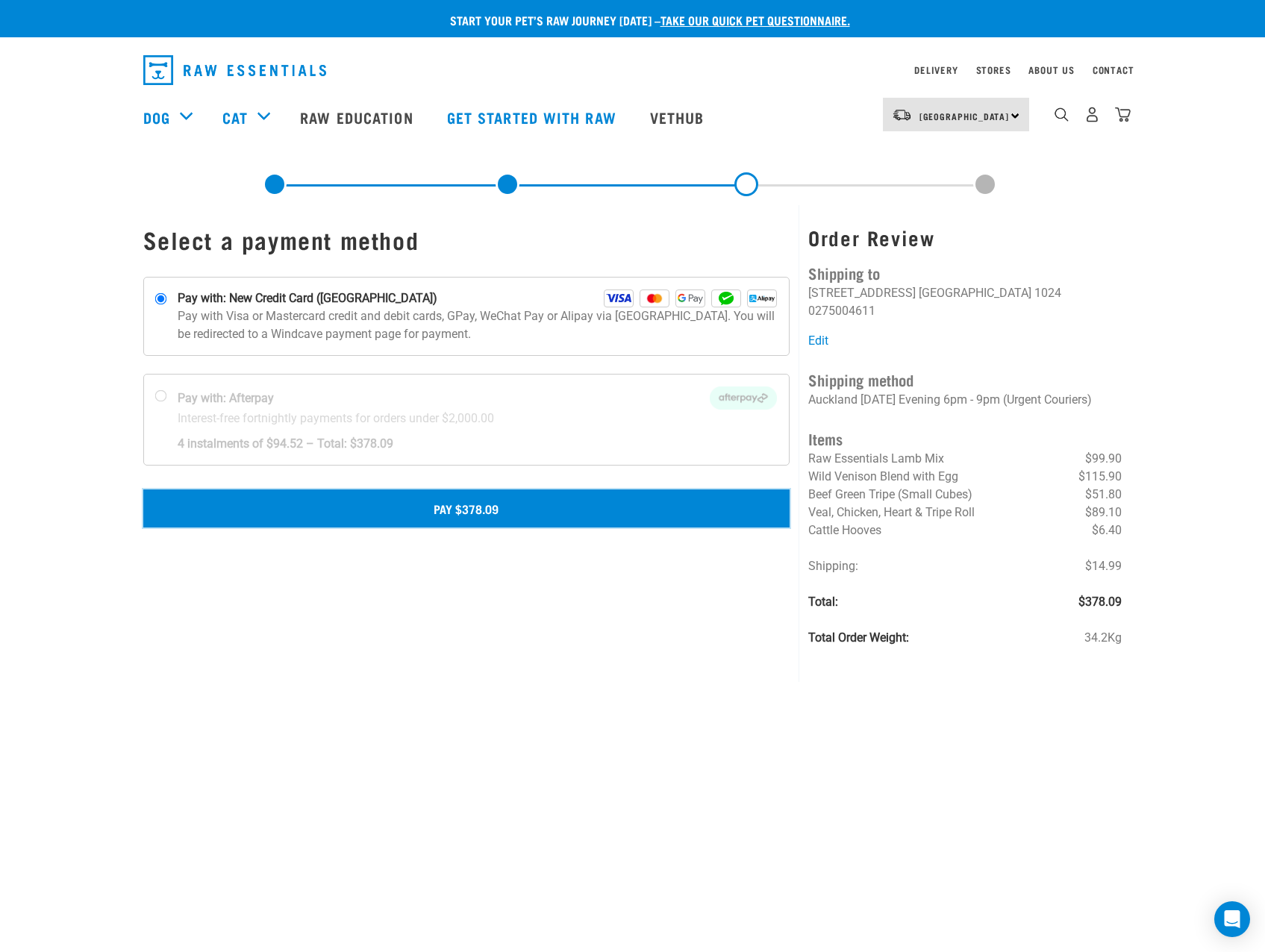
click at [423, 501] on button "Pay $378.09" at bounding box center [467, 508] width 647 height 37
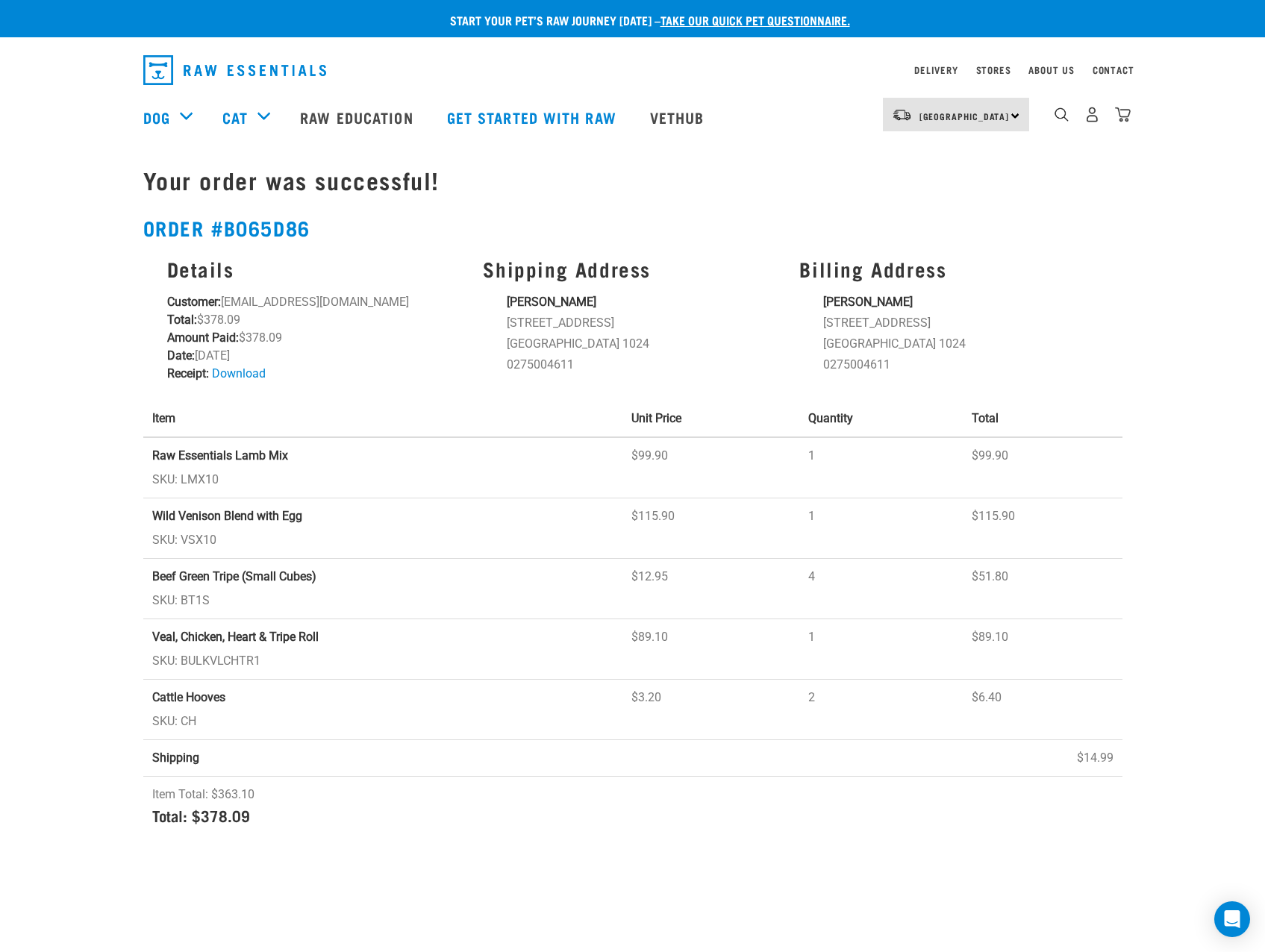
click at [1093, 128] on div "0" at bounding box center [1092, 114] width 77 height 34
click at [1090, 123] on img "dropdown navigation" at bounding box center [1092, 114] width 16 height 16
click at [1092, 120] on img "dropdown navigation" at bounding box center [1092, 114] width 16 height 16
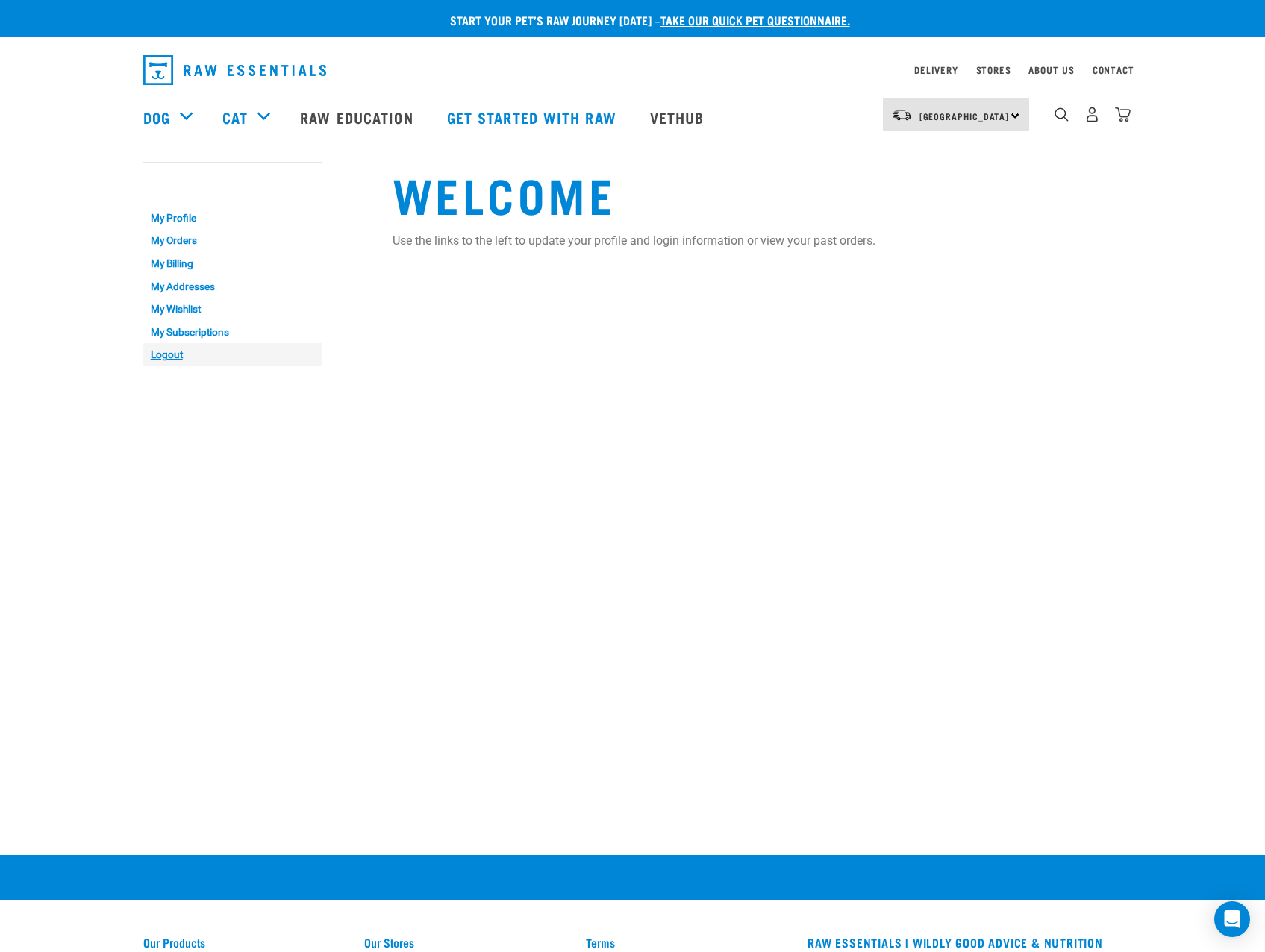
click at [162, 355] on link "Logout" at bounding box center [233, 355] width 179 height 23
